Goal: Information Seeking & Learning: Stay updated

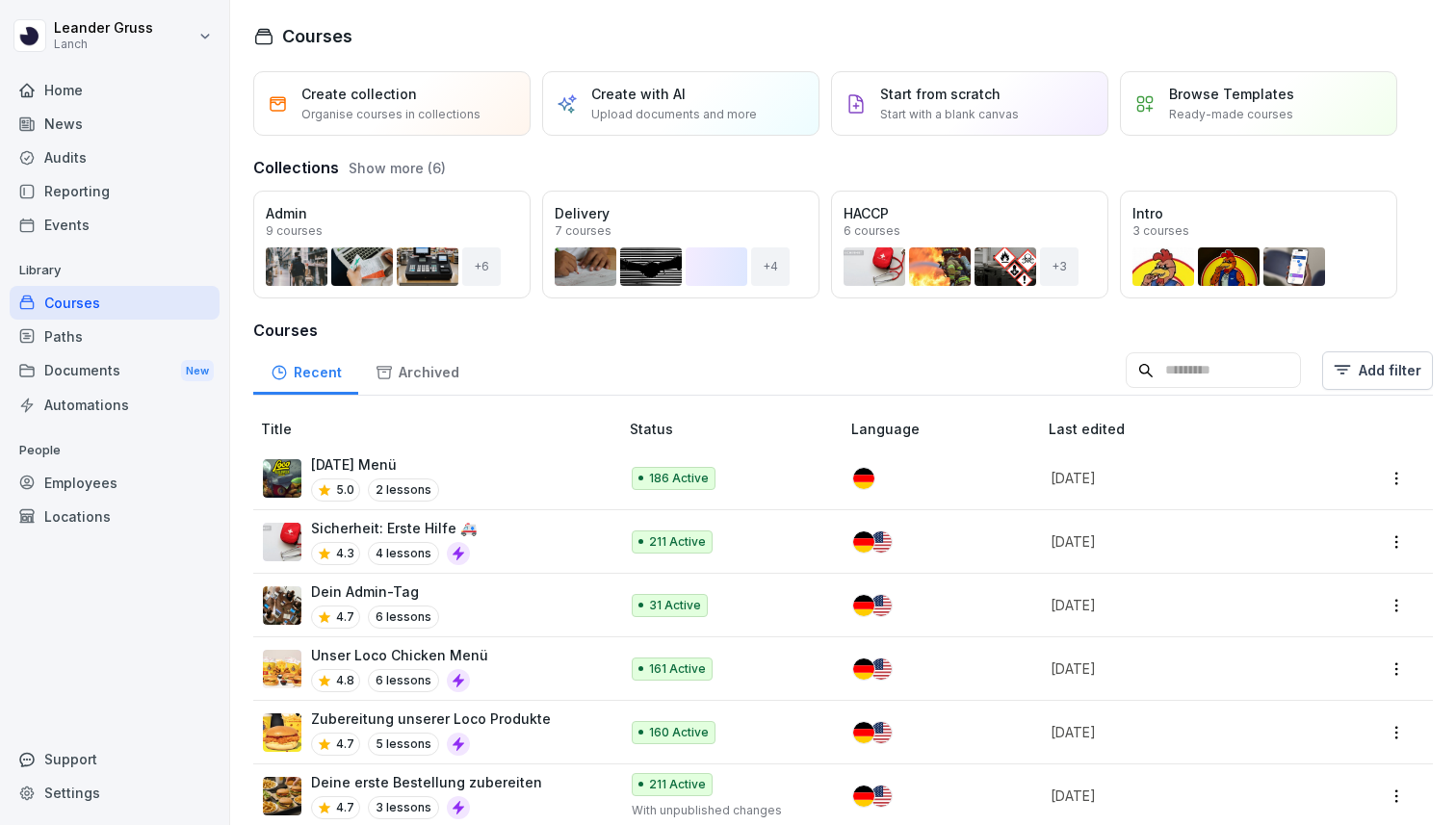
click at [124, 129] on div "News" at bounding box center [114, 123] width 210 height 34
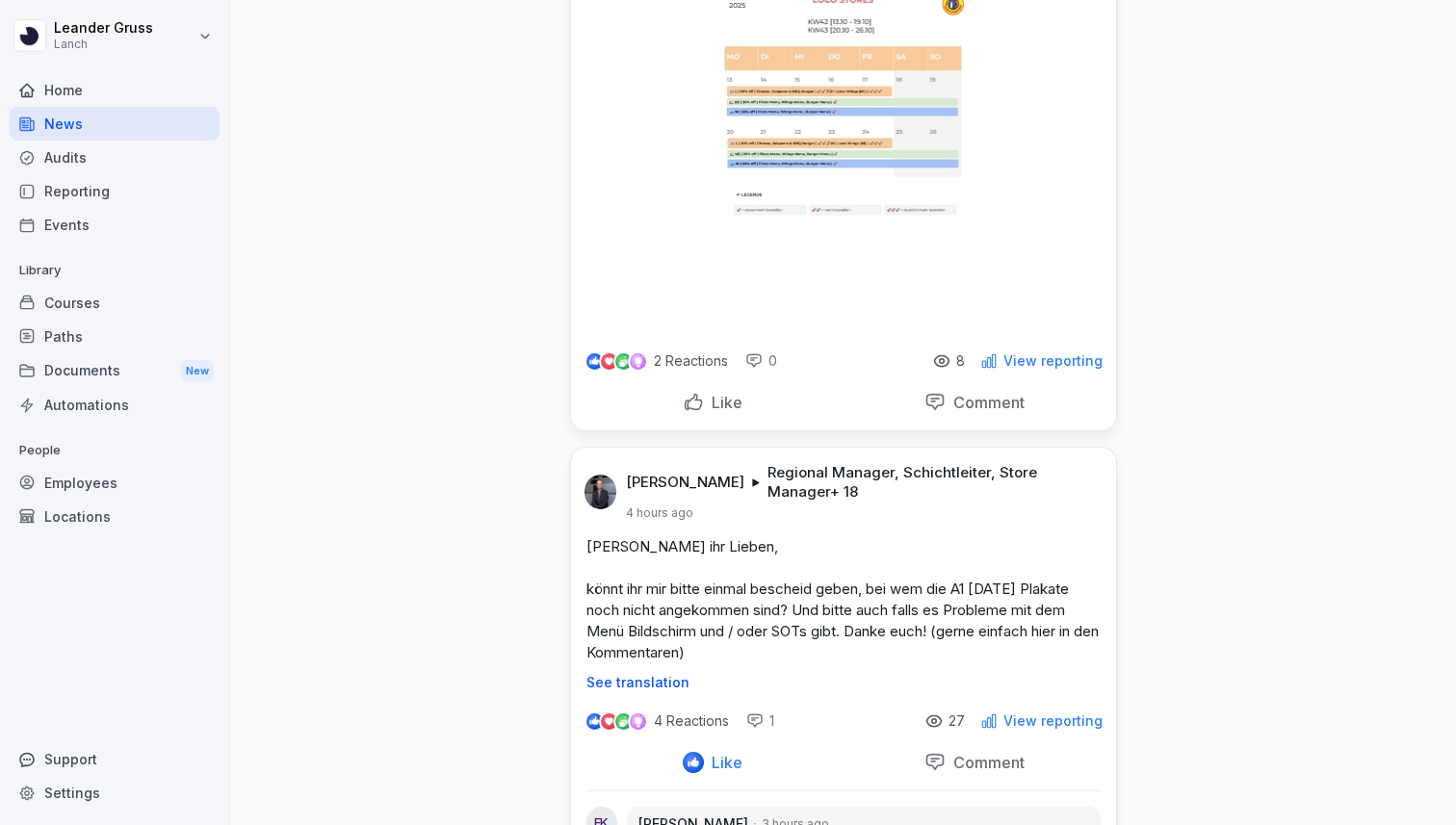
scroll to position [418, 0]
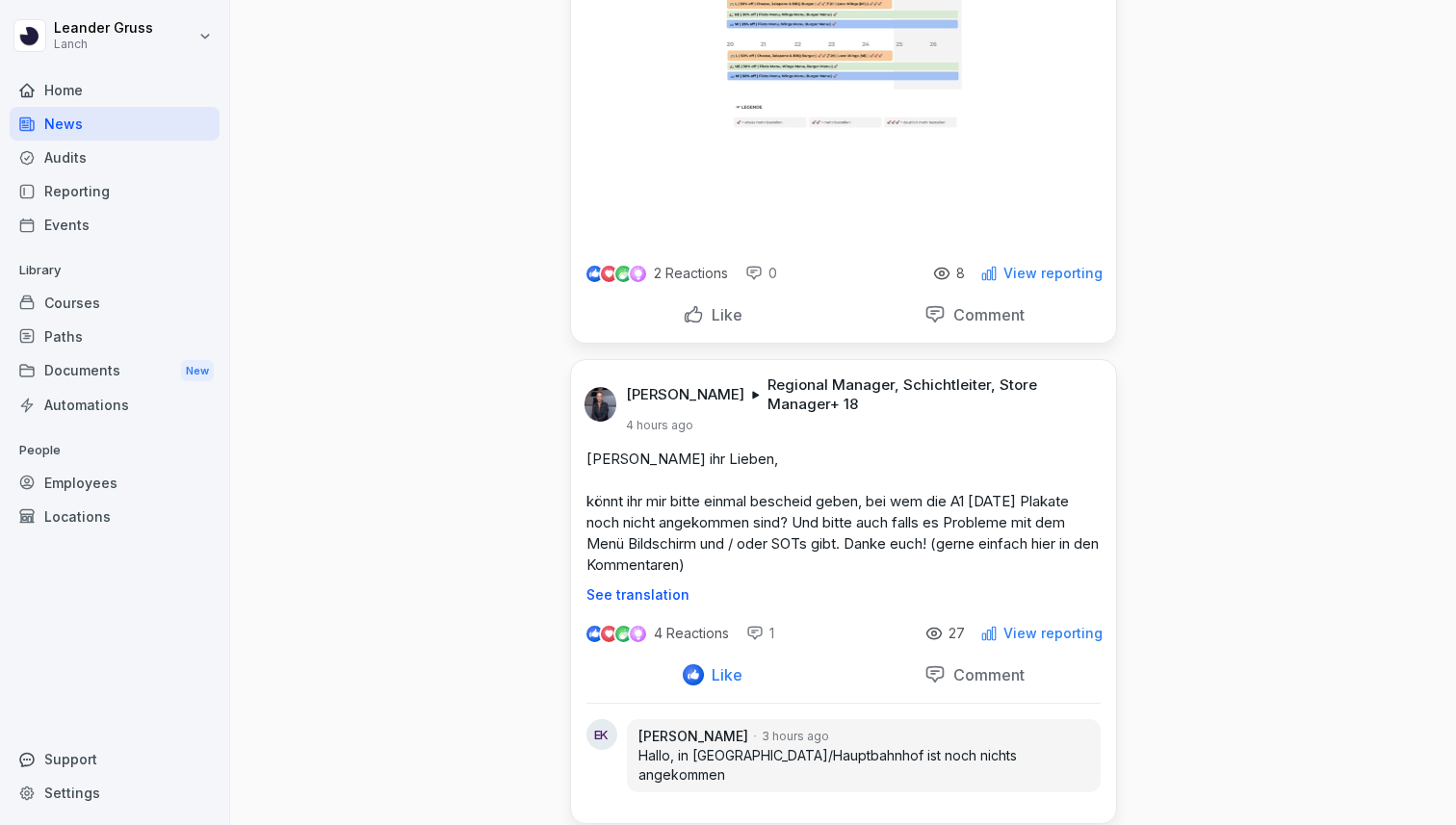
click at [712, 306] on p "Like" at bounding box center [723, 315] width 38 height 20
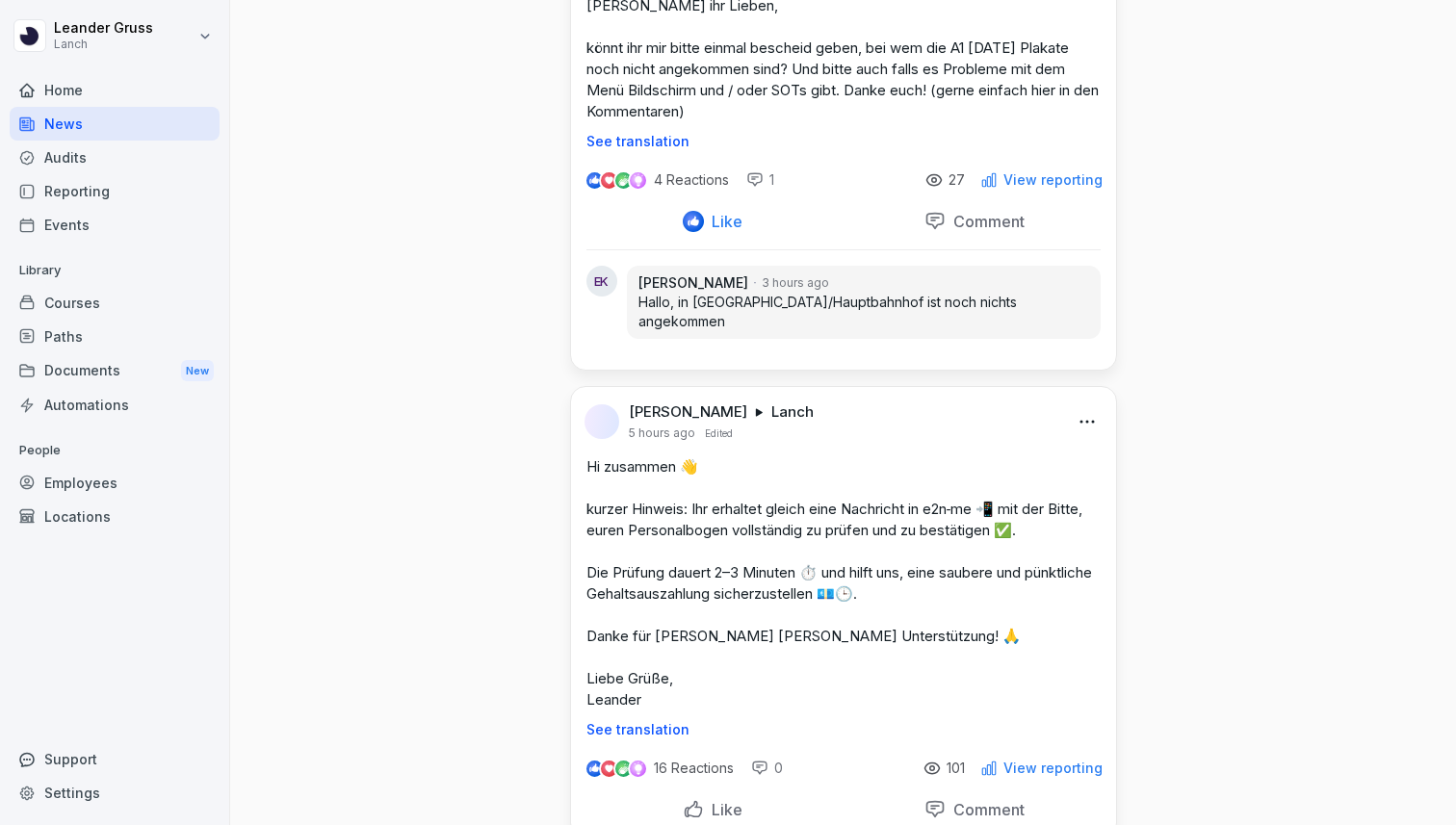
scroll to position [1228, 0]
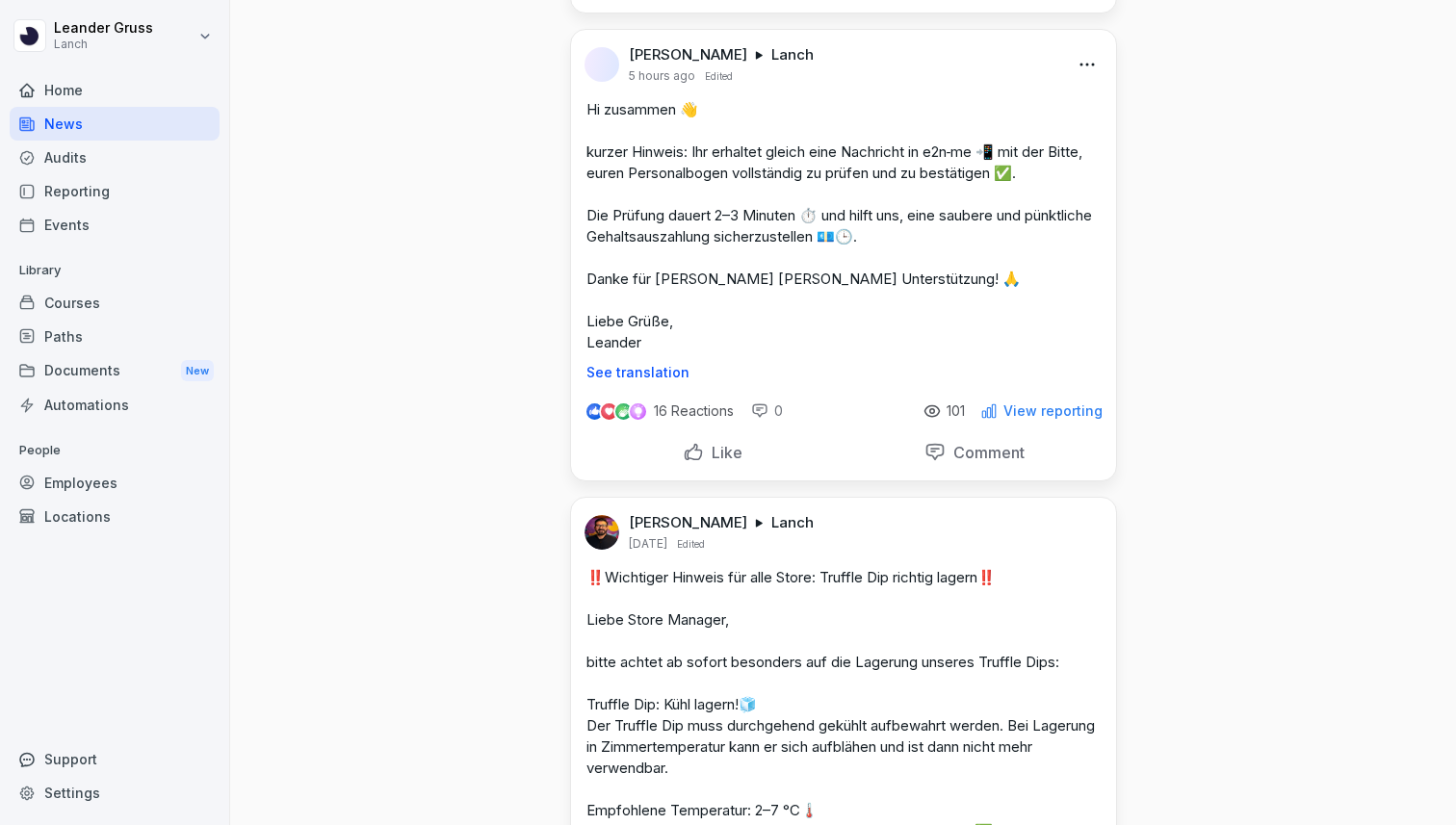
click at [1081, 403] on div "16 Reactions 0 101 View reporting" at bounding box center [844, 406] width 545 height 54
click at [1084, 403] on p "View reporting" at bounding box center [1053, 411] width 100 height 16
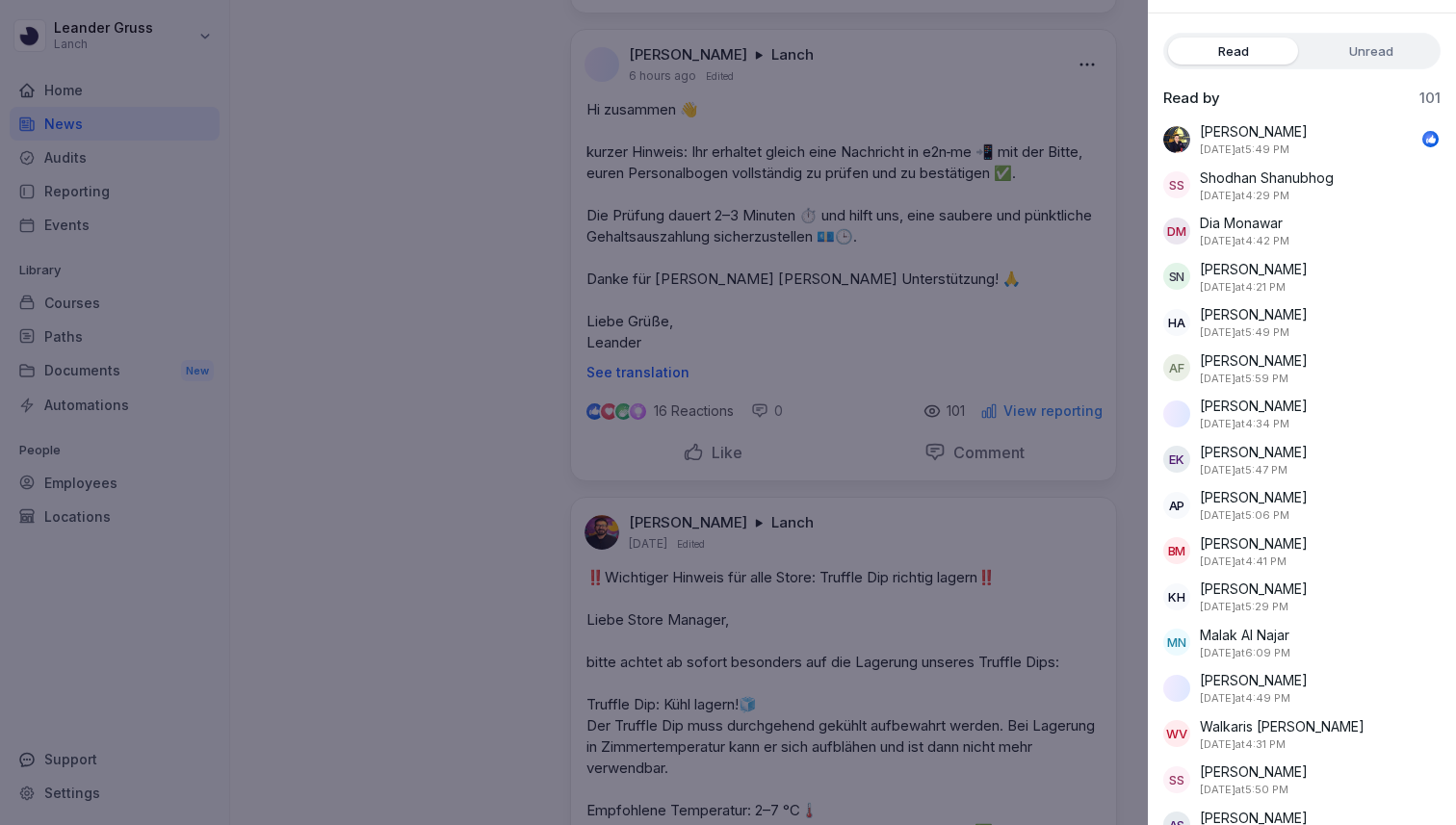
scroll to position [0, 0]
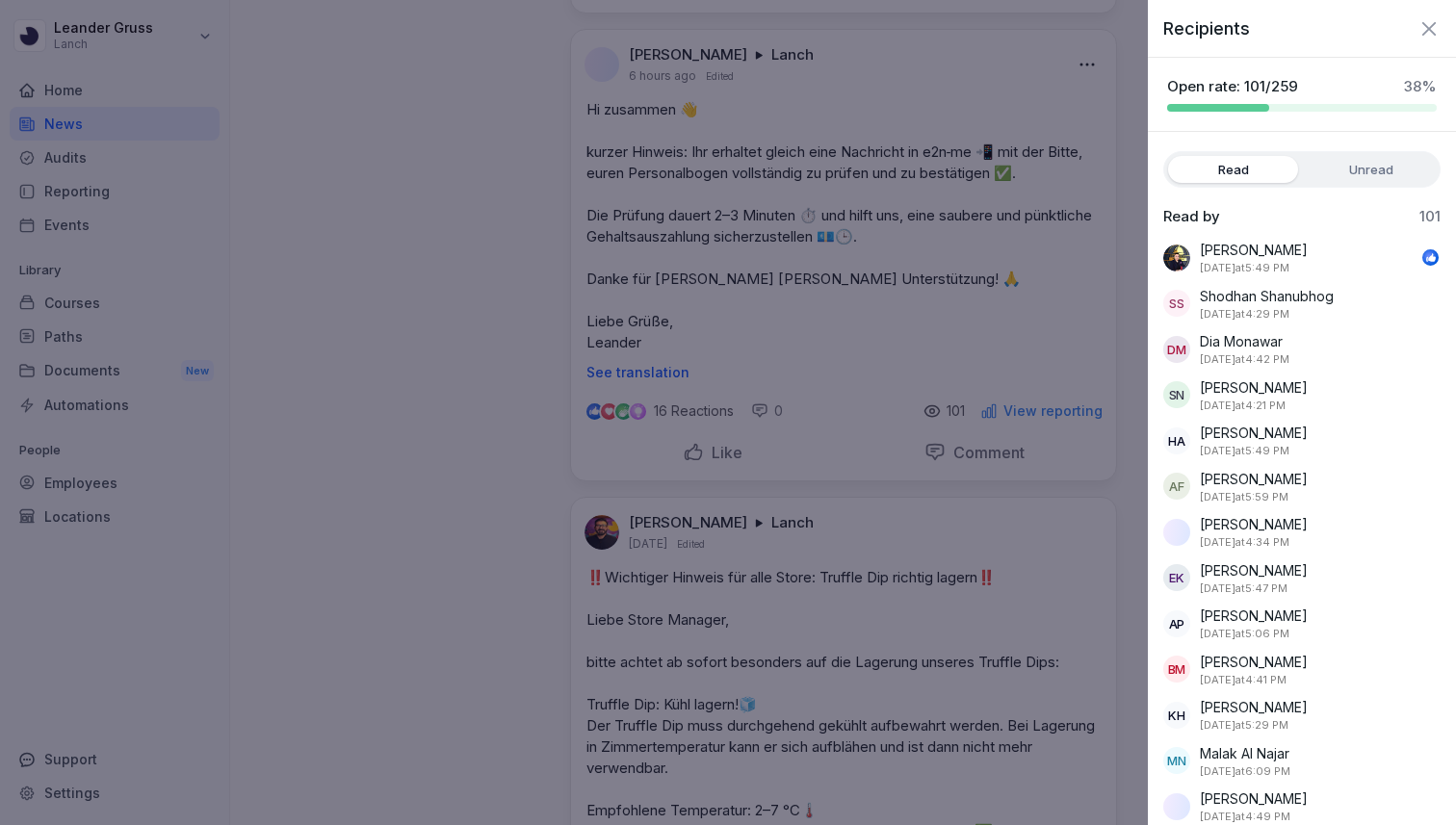
click at [1423, 35] on icon "button" at bounding box center [1429, 29] width 23 height 23
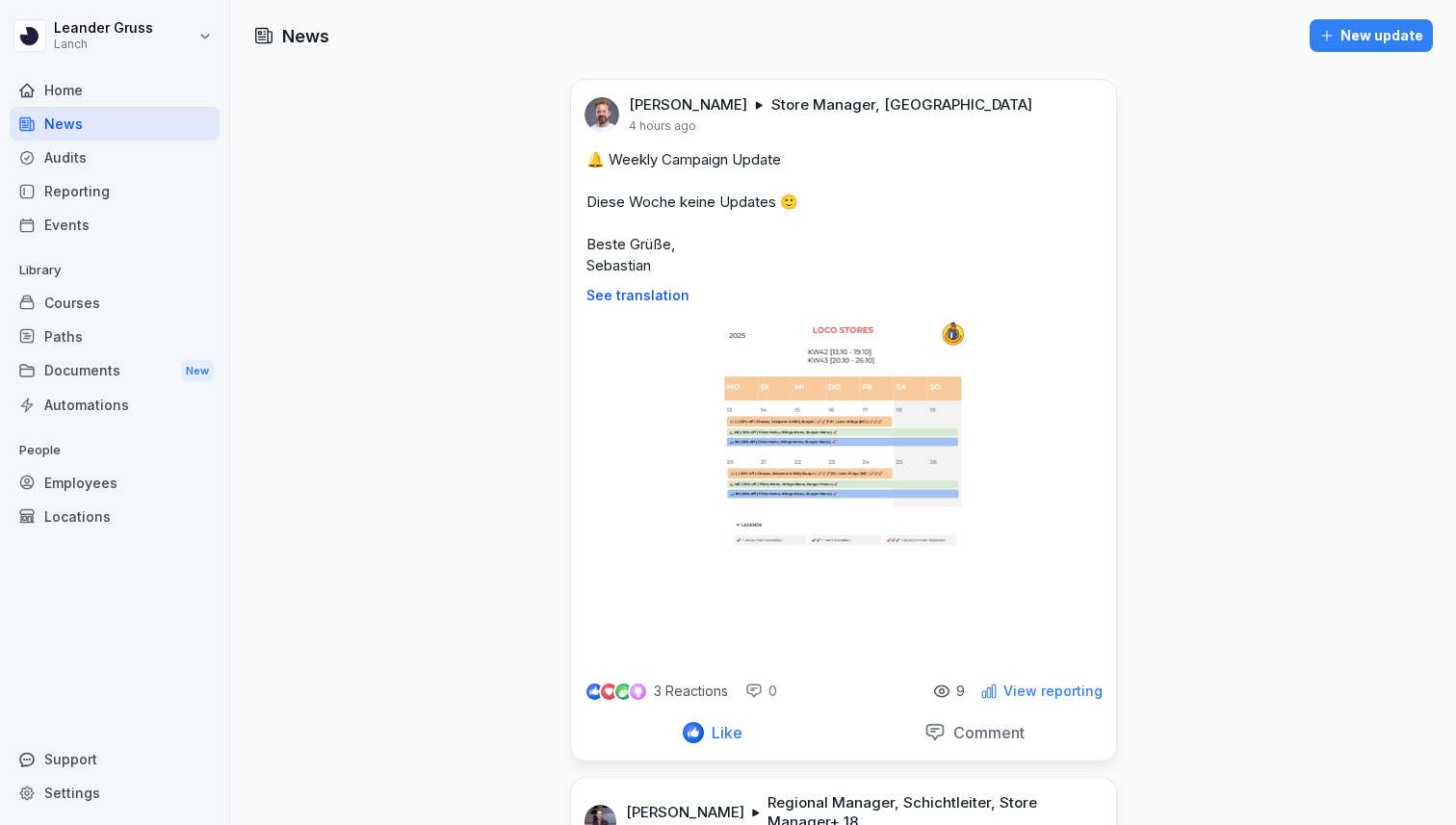
click at [1372, 35] on div "New update" at bounding box center [1371, 36] width 104 height 21
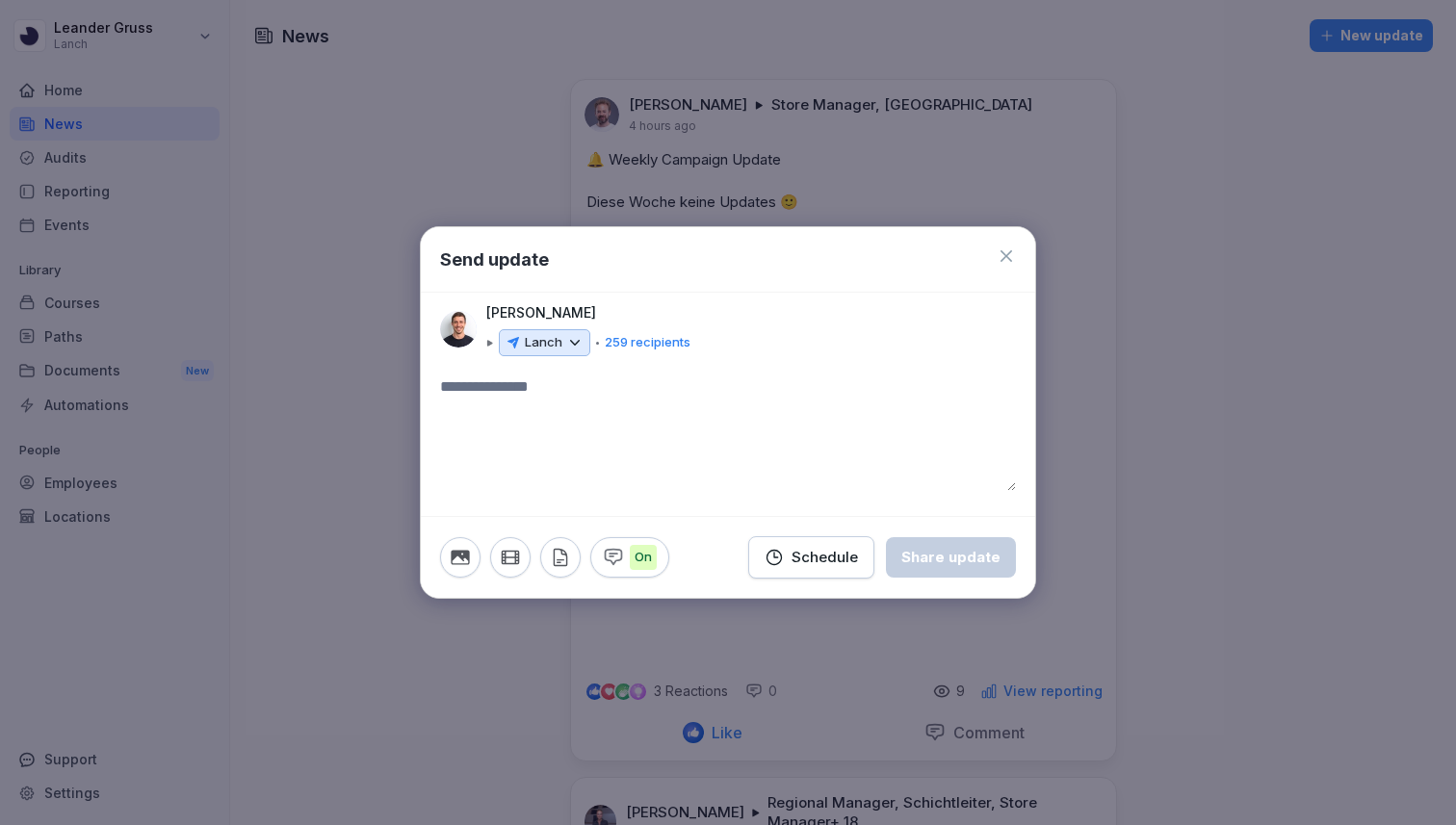
click at [1008, 261] on icon at bounding box center [1007, 256] width 20 height 20
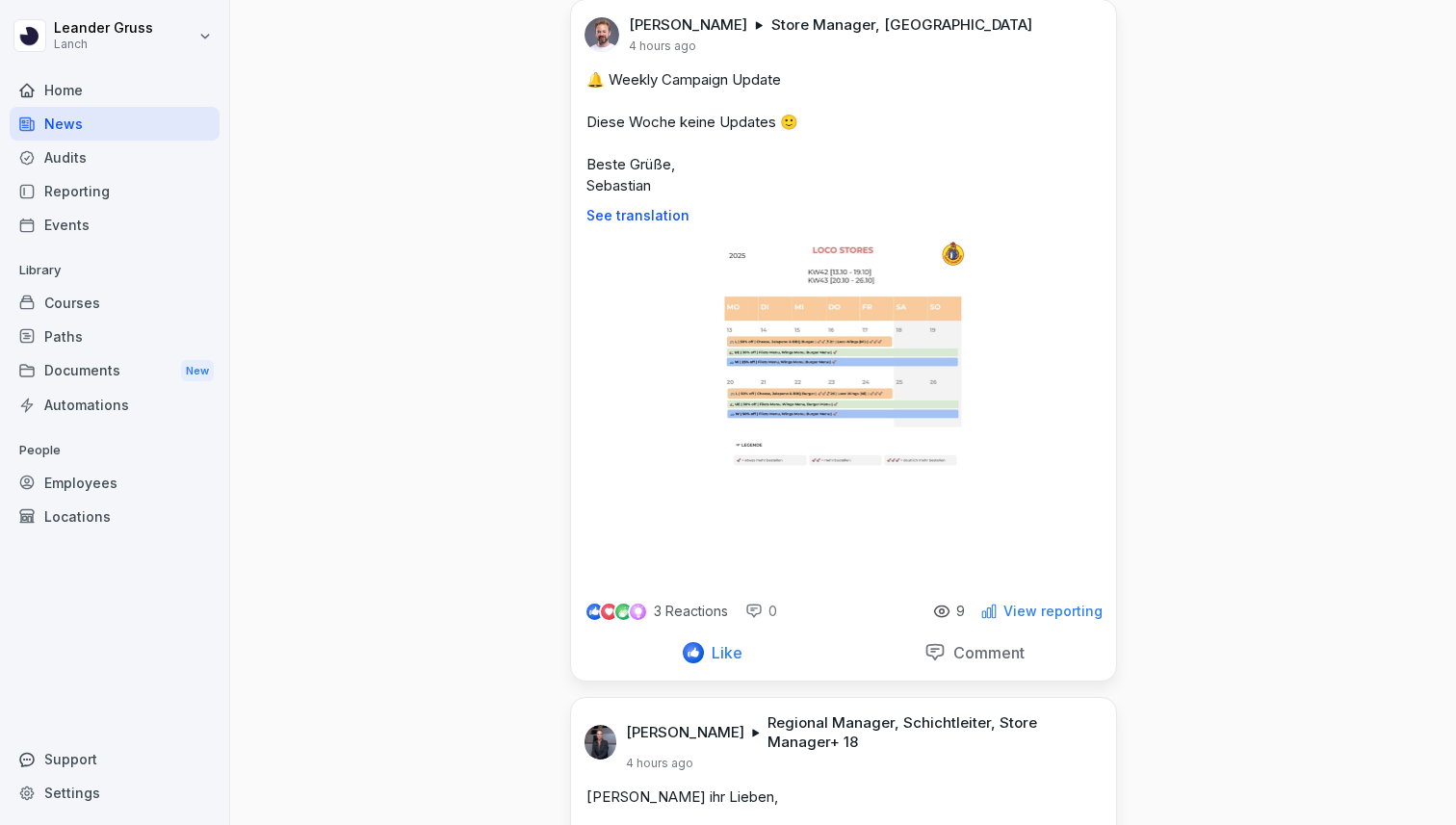
scroll to position [81, 0]
